Goal: Check status: Check status

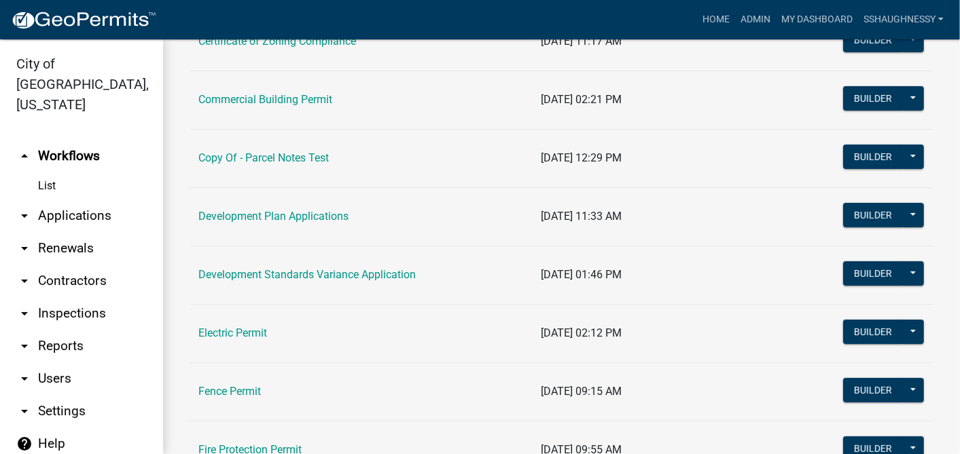
scroll to position [226, 0]
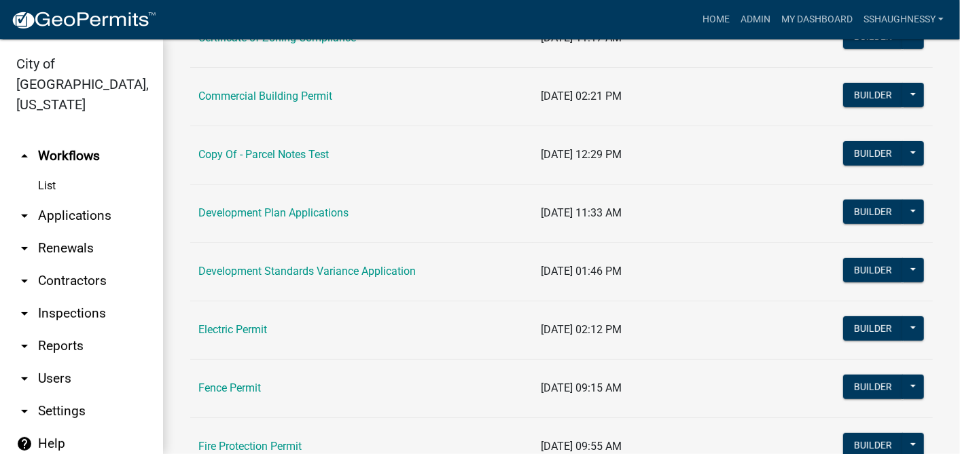
click at [260, 395] on td "Fence Permit" at bounding box center [361, 388] width 342 height 58
click at [258, 391] on link "Fence Permit" at bounding box center [229, 388] width 62 height 13
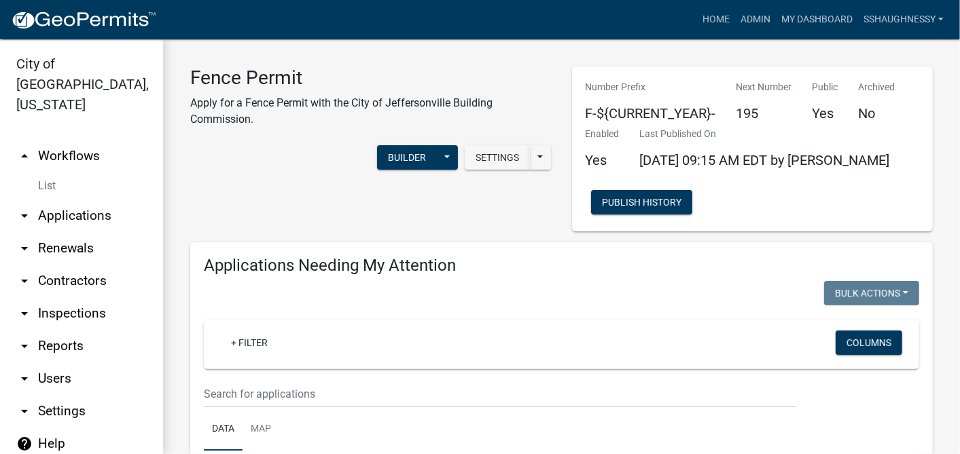
scroll to position [226, 0]
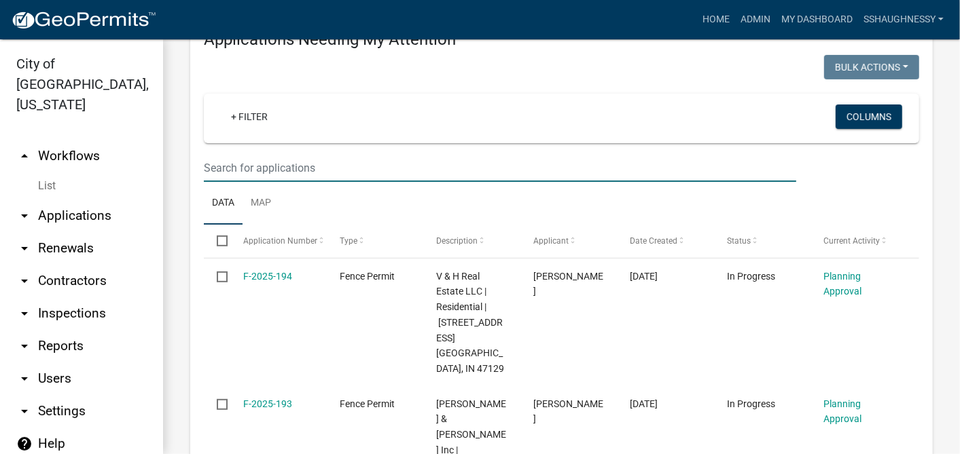
click at [346, 166] on input "text" at bounding box center [500, 168] width 592 height 28
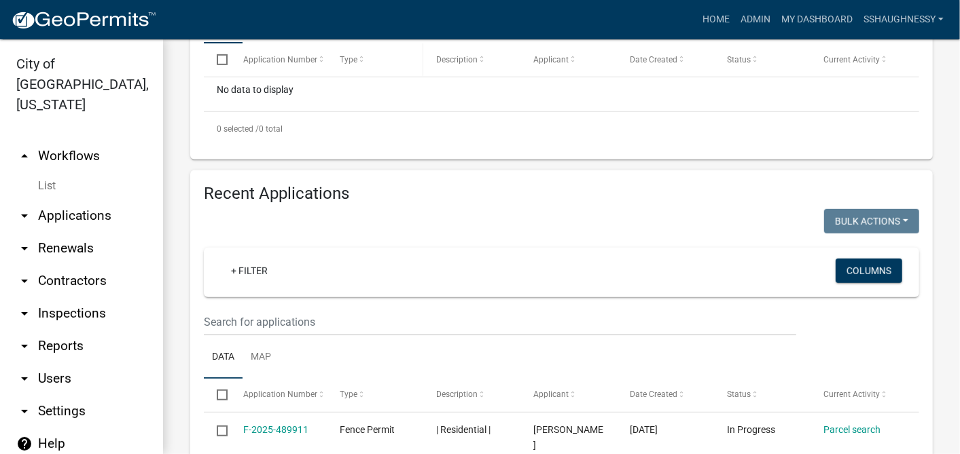
scroll to position [452, 0]
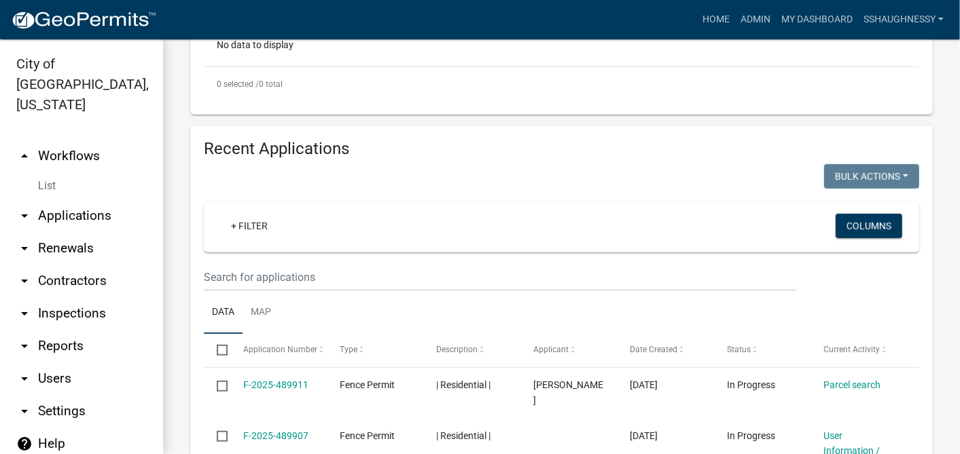
type input "f-687"
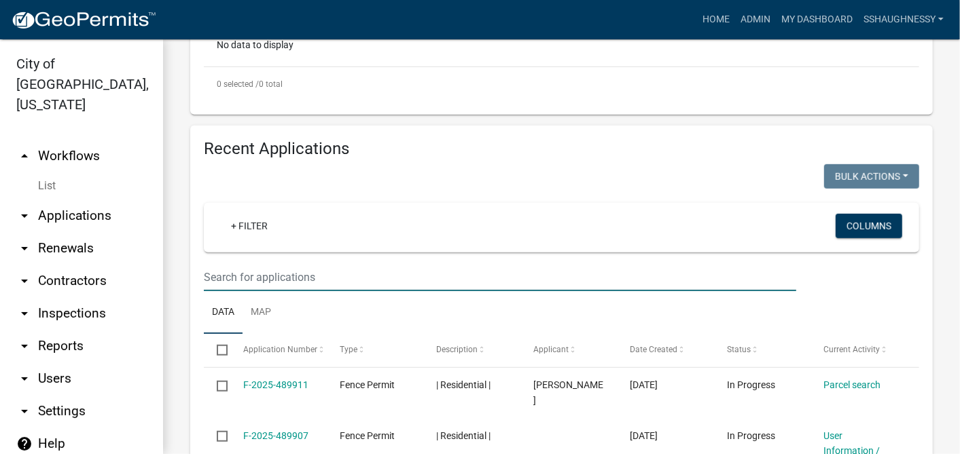
click at [343, 267] on input "text" at bounding box center [500, 278] width 592 height 28
type input "f-687"
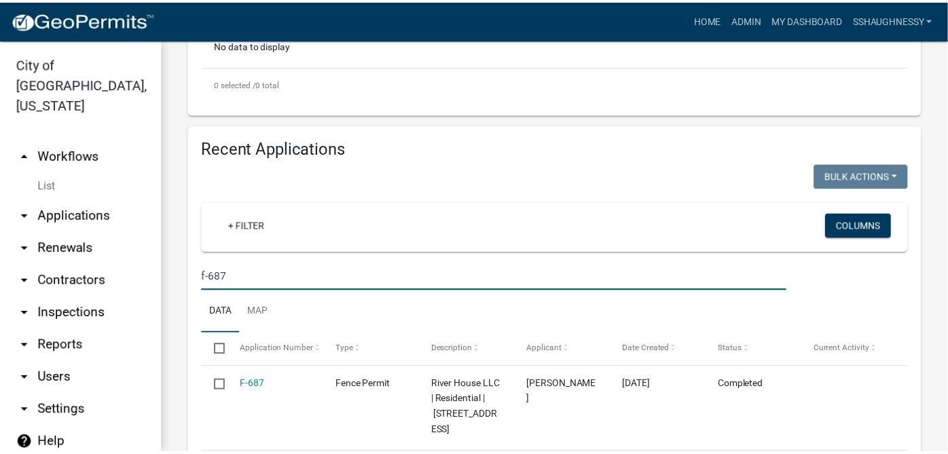
scroll to position [511, 0]
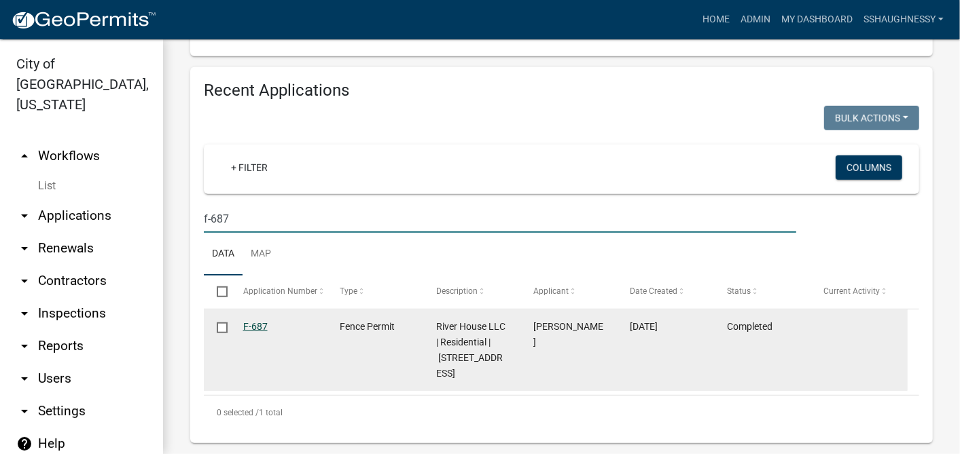
click at [250, 324] on link "F-687" at bounding box center [255, 326] width 24 height 11
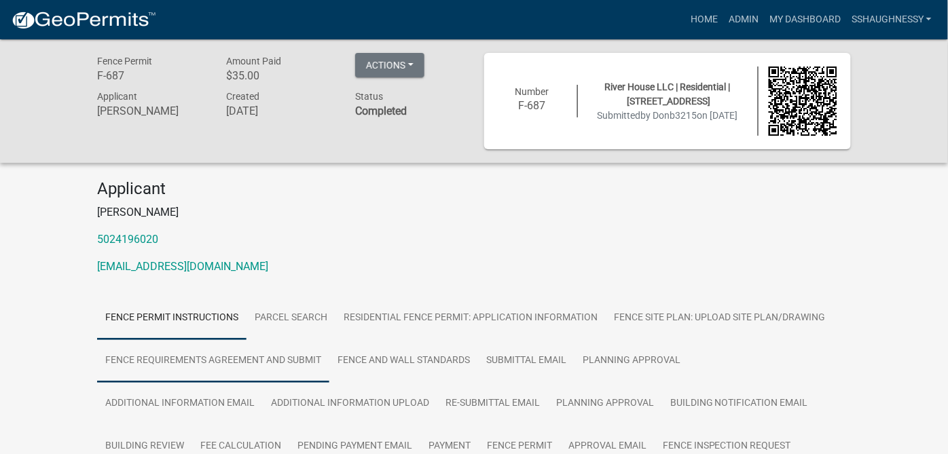
scroll to position [151, 0]
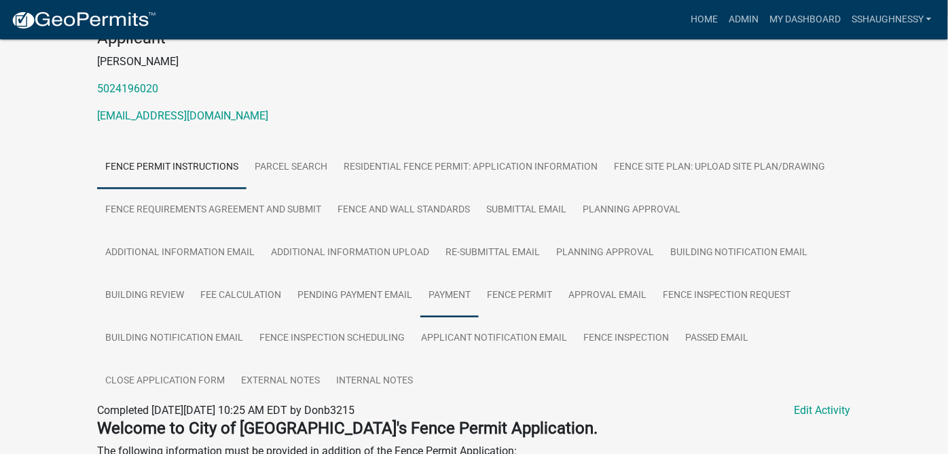
click at [434, 300] on link "Payment" at bounding box center [449, 295] width 58 height 43
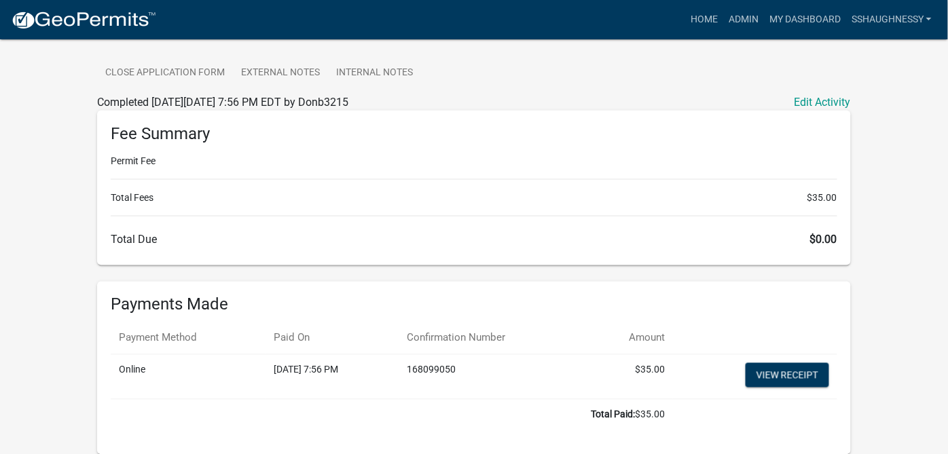
scroll to position [518, 0]
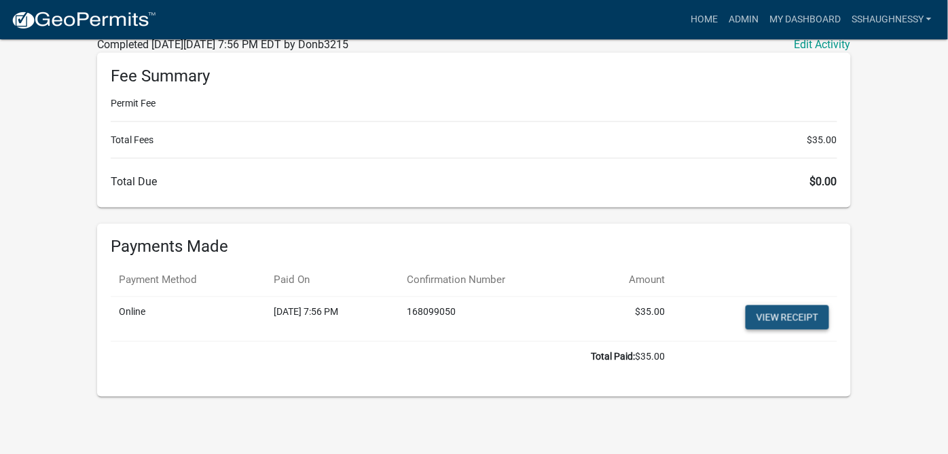
click at [786, 316] on link "View receipt" at bounding box center [788, 318] width 84 height 24
